Goal: Find specific page/section: Find specific page/section

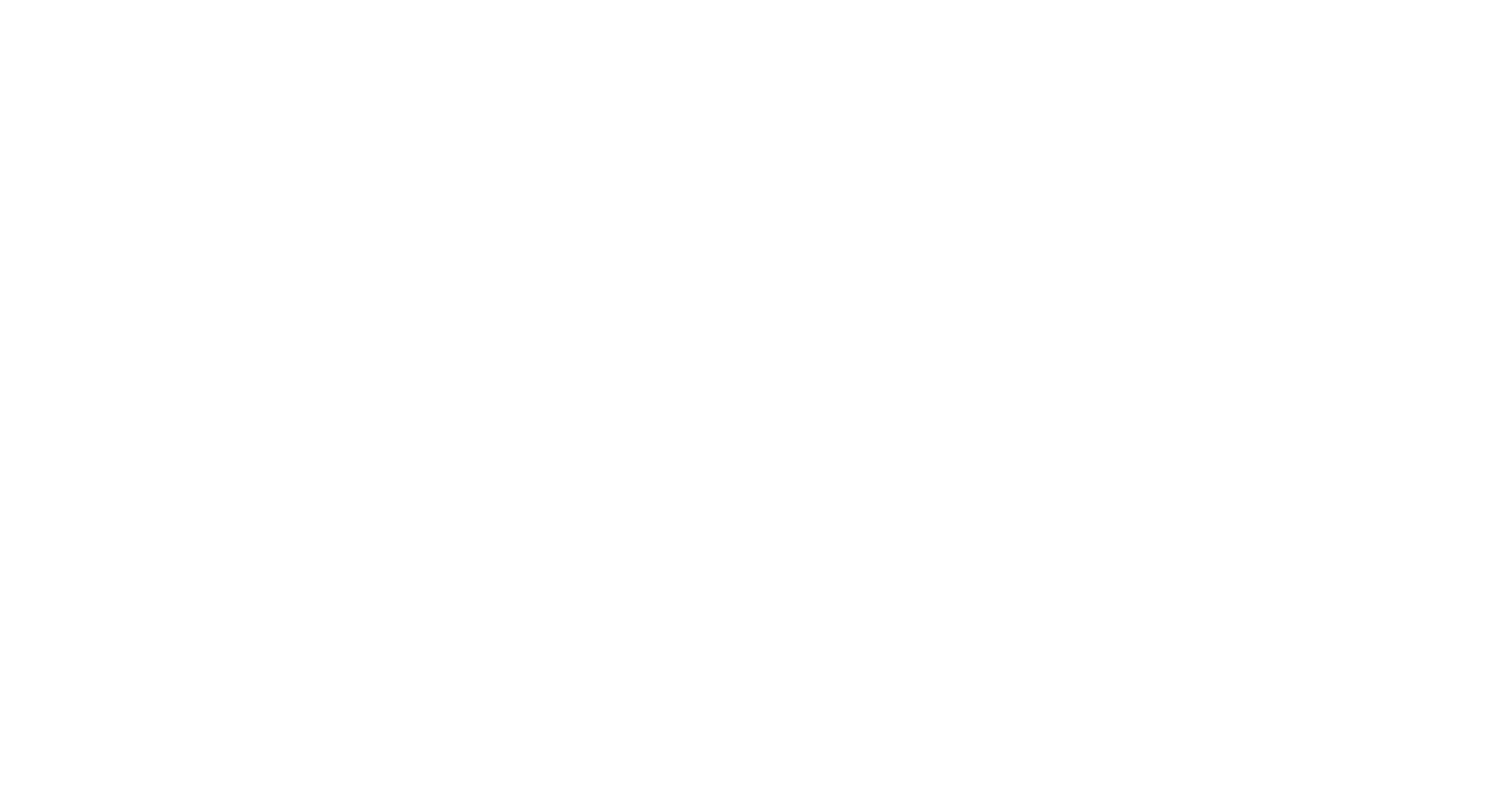
select select "*"
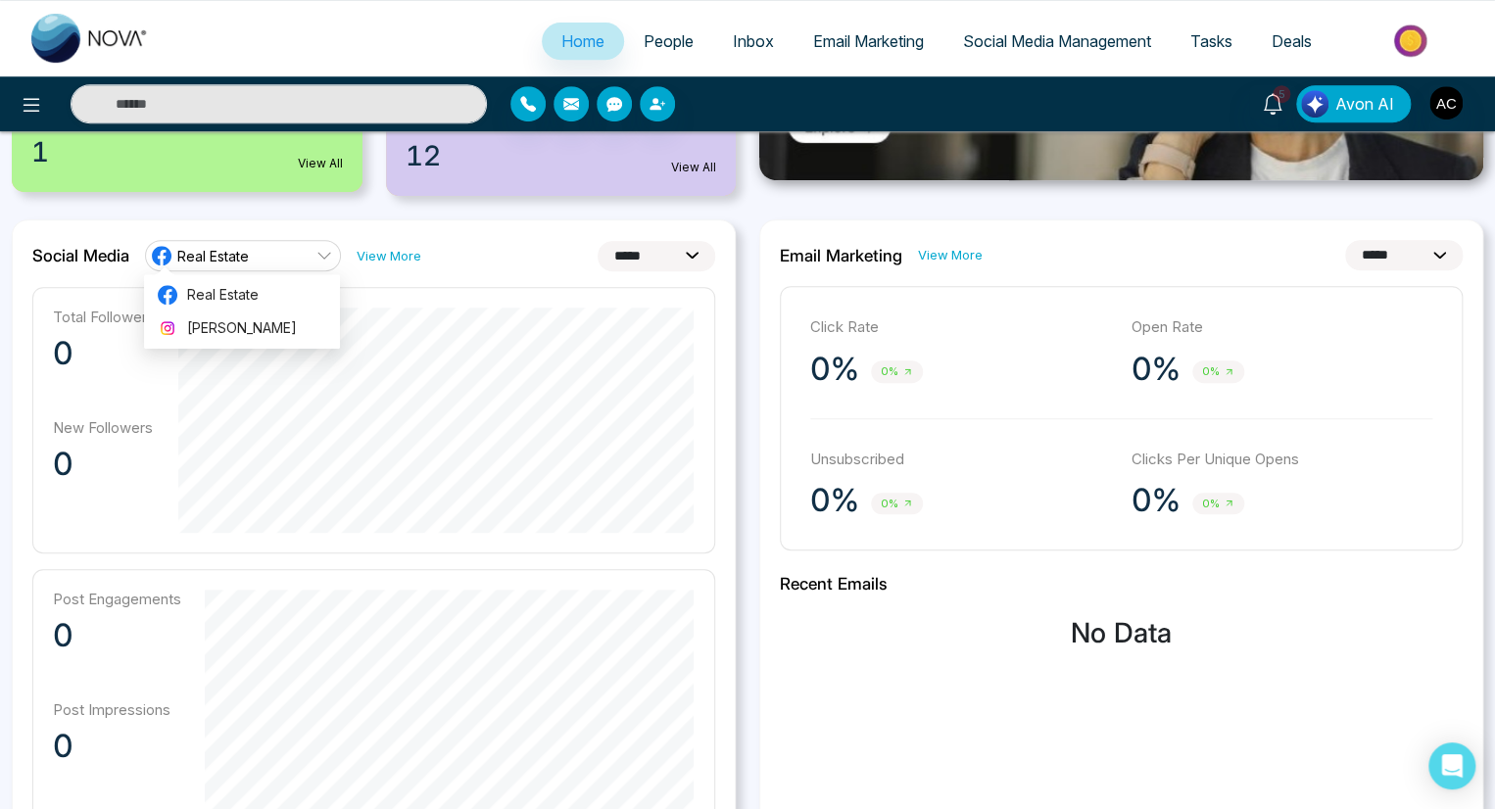
scroll to position [455, 0]
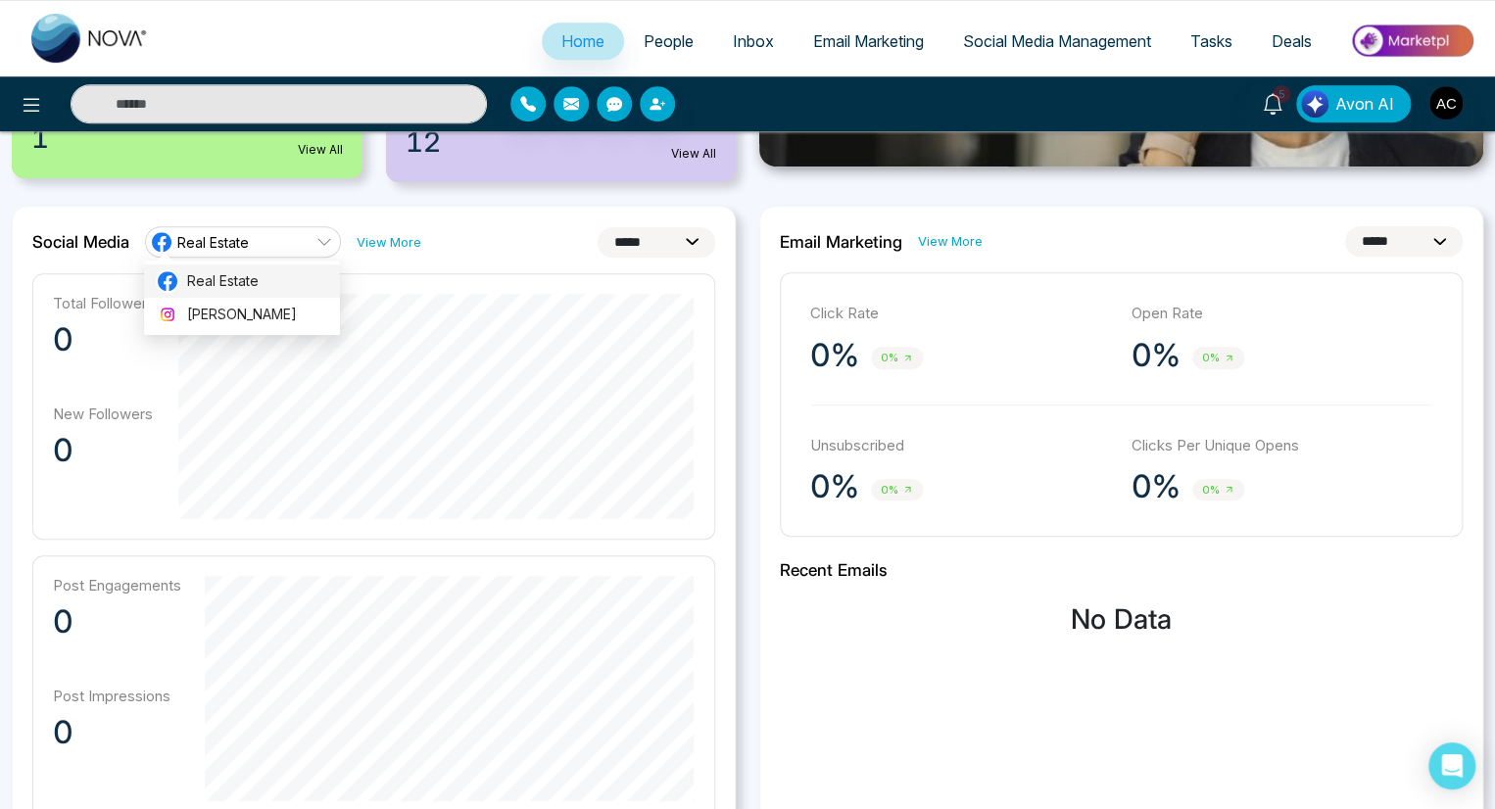
click at [242, 281] on span "Real Estate" at bounding box center [257, 281] width 141 height 22
click at [242, 241] on span "Real Estate" at bounding box center [213, 242] width 72 height 19
click at [242, 329] on span "[PERSON_NAME]" at bounding box center [257, 329] width 141 height 22
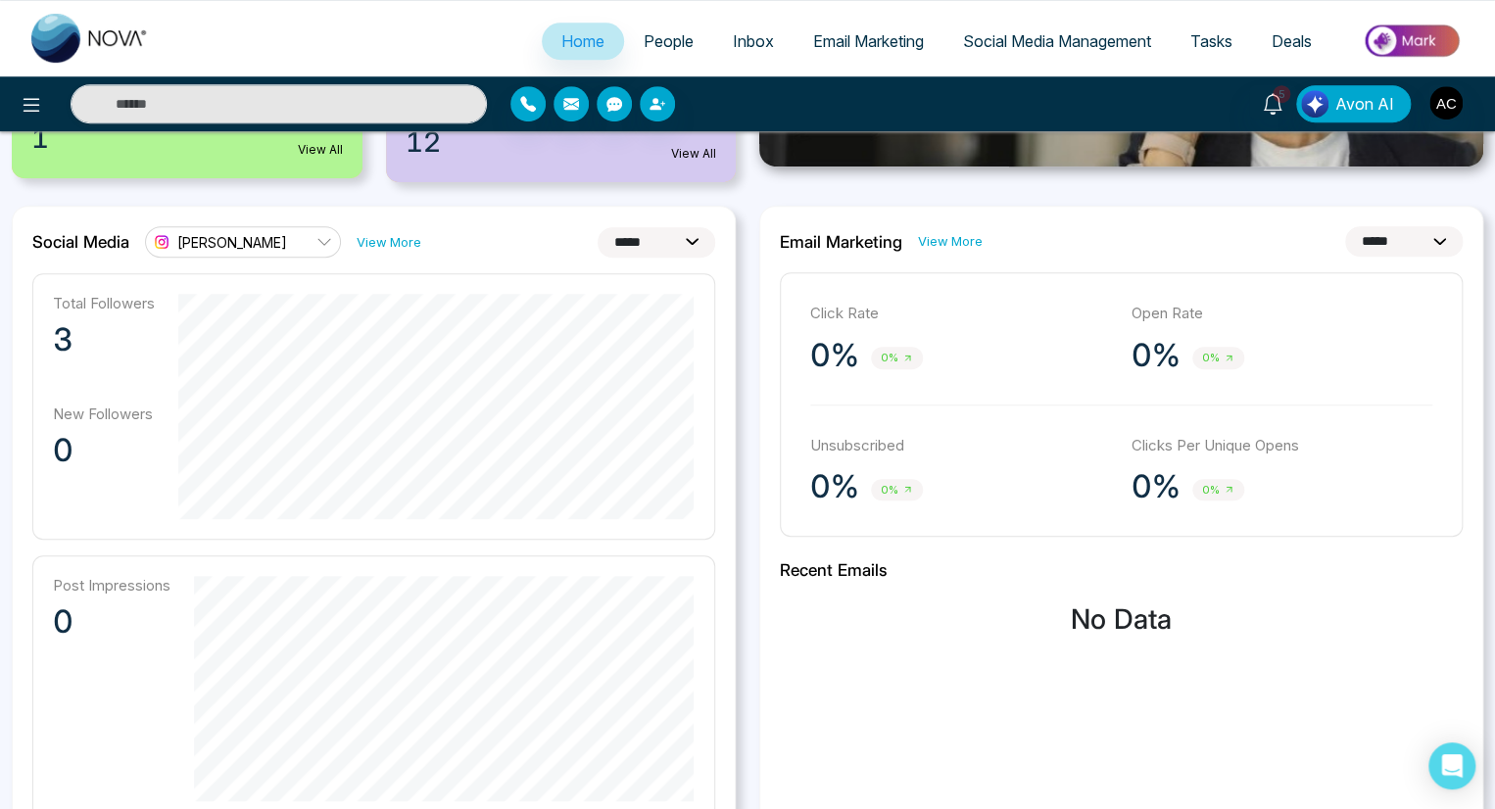
select select "**"
click at [387, 241] on link "View More" at bounding box center [389, 242] width 65 height 19
